Goal: Information Seeking & Learning: Learn about a topic

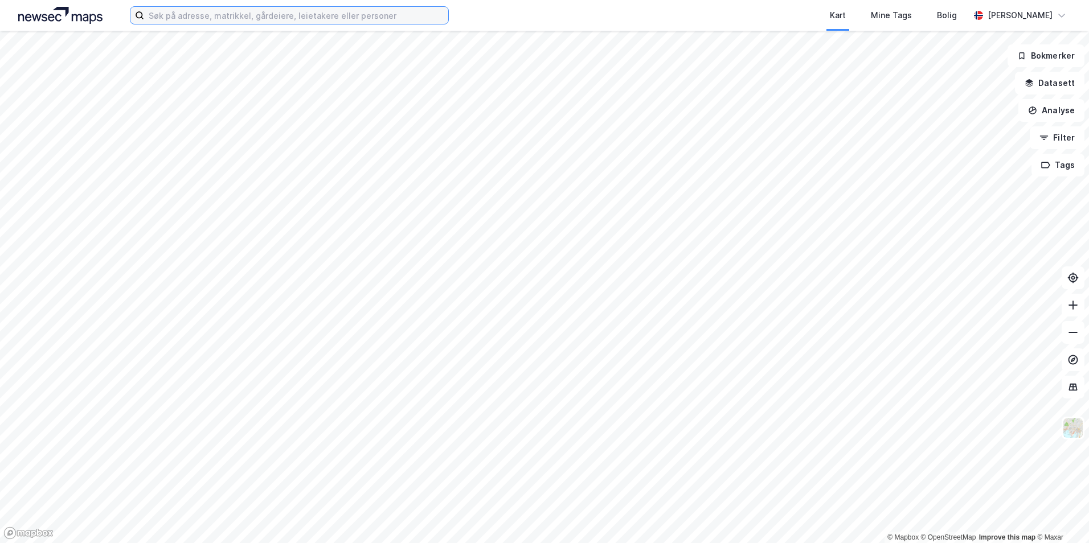
click at [207, 22] on input at bounding box center [296, 15] width 304 height 17
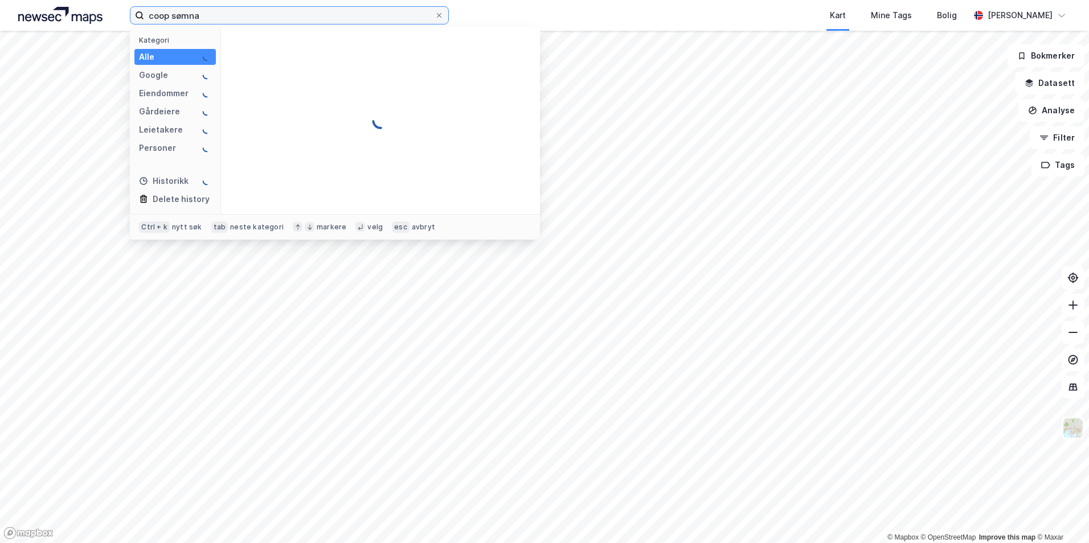
type input "coop sømna"
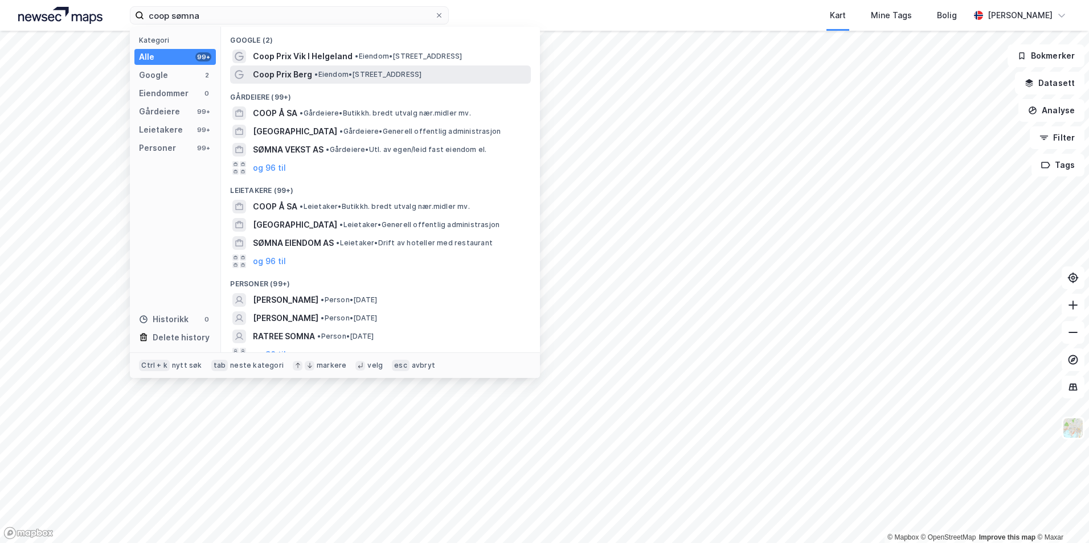
click at [318, 75] on span "•" at bounding box center [315, 74] width 3 height 9
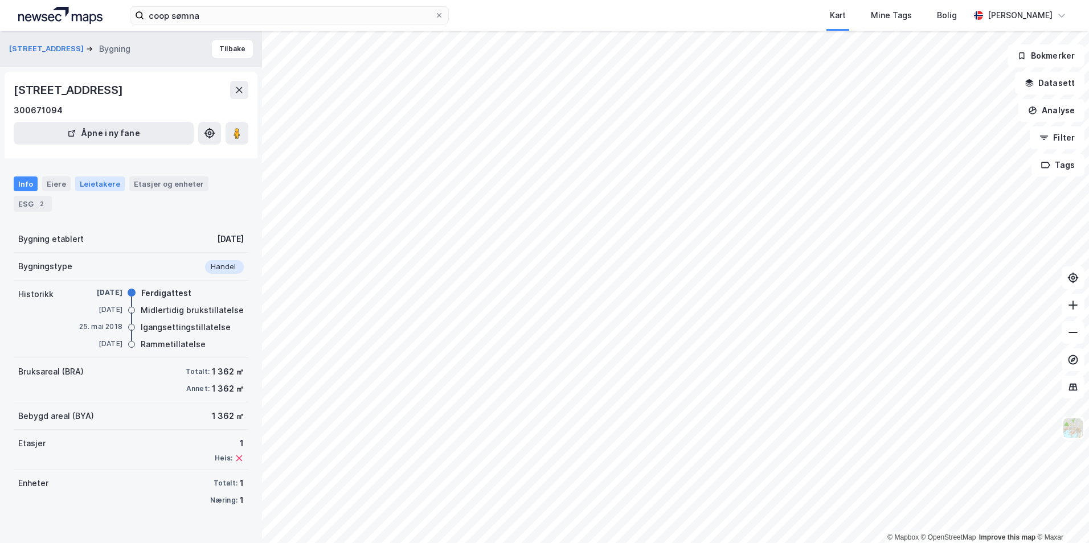
click at [93, 186] on div "Leietakere" at bounding box center [100, 184] width 50 height 15
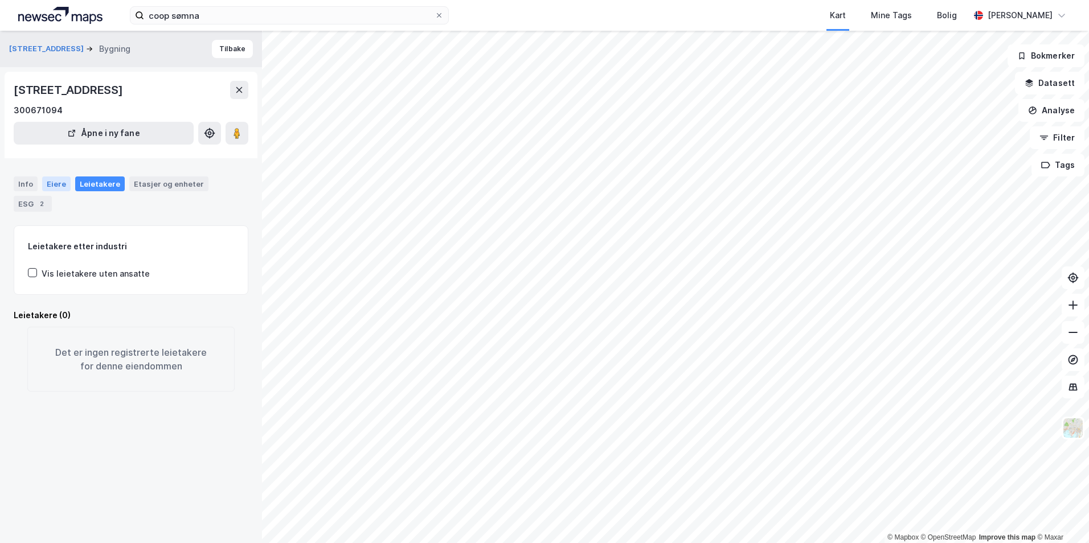
click at [56, 186] on div "Eiere" at bounding box center [56, 184] width 28 height 15
